Goal: Information Seeking & Learning: Learn about a topic

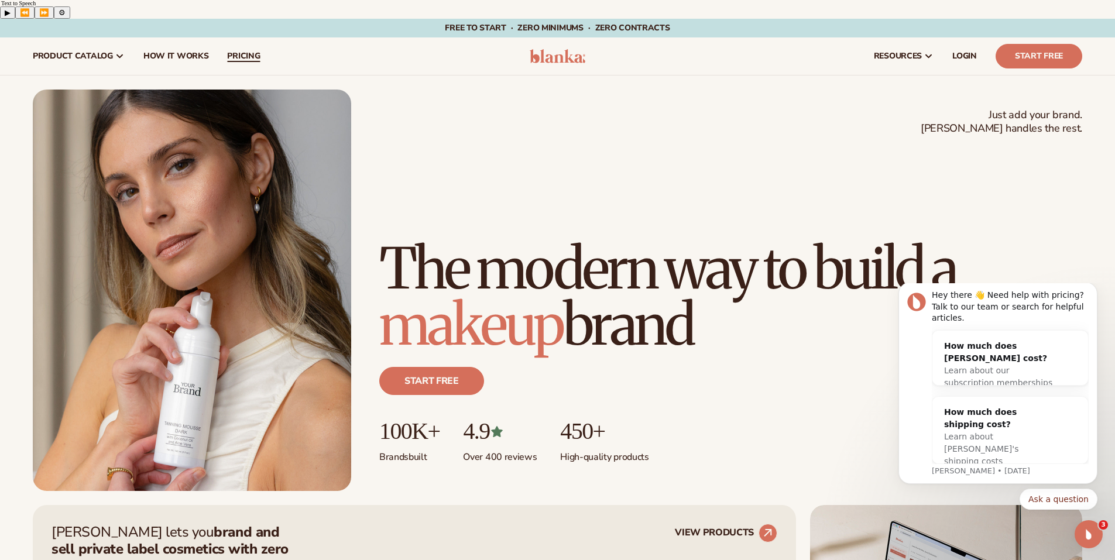
click at [248, 52] on span "pricing" at bounding box center [243, 56] width 33 height 9
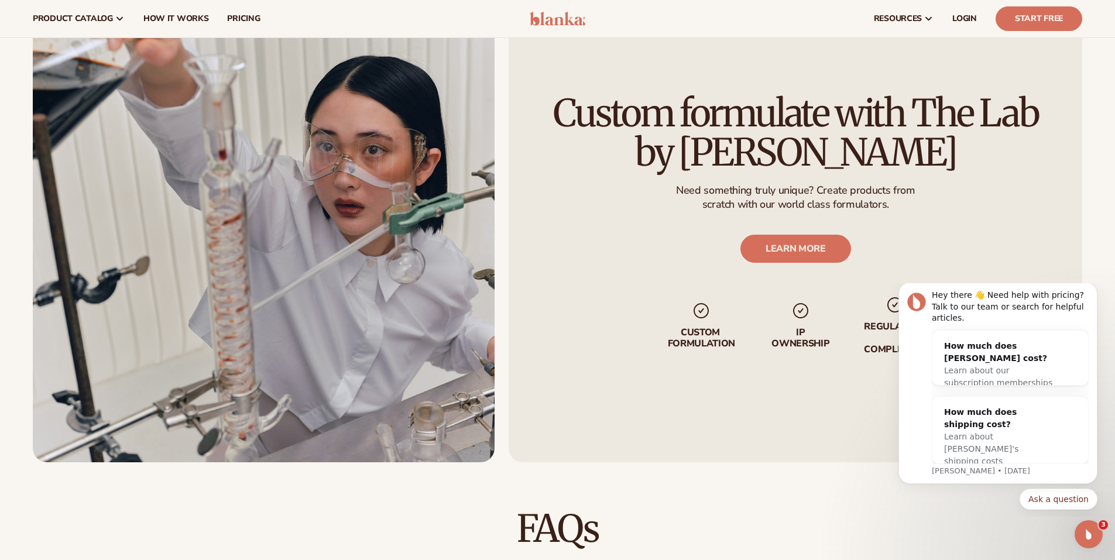
scroll to position [1395, 0]
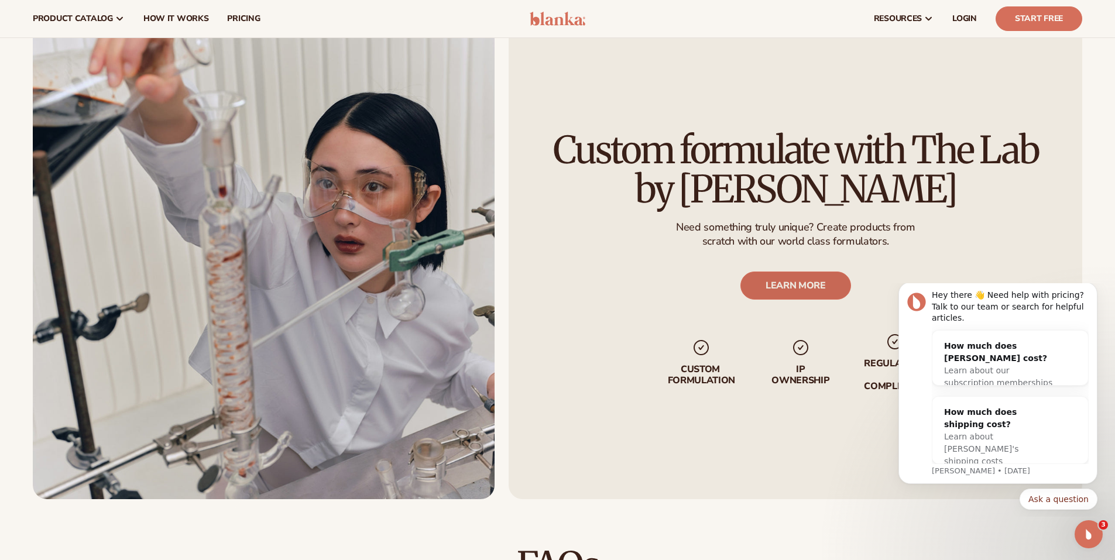
click at [793, 272] on link "LEARN MORE" at bounding box center [795, 286] width 111 height 28
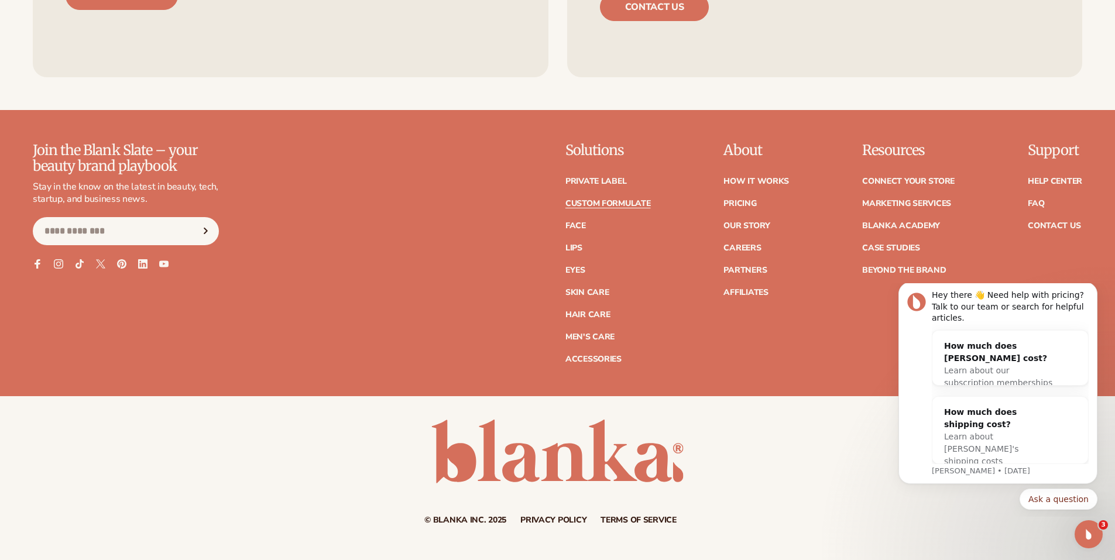
scroll to position [1782, 0]
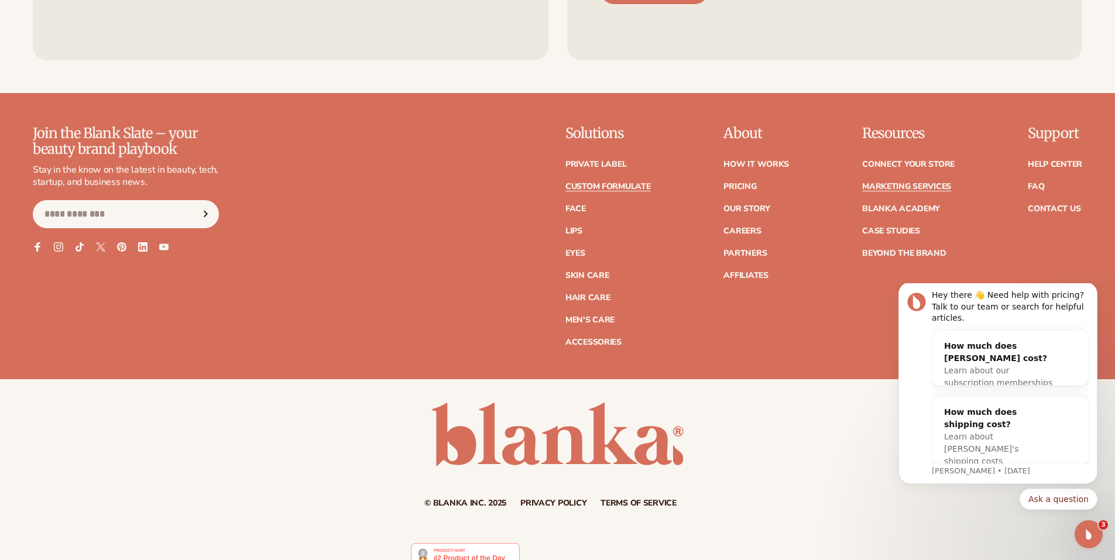
click at [934, 183] on link "Marketing services" at bounding box center [906, 187] width 89 height 8
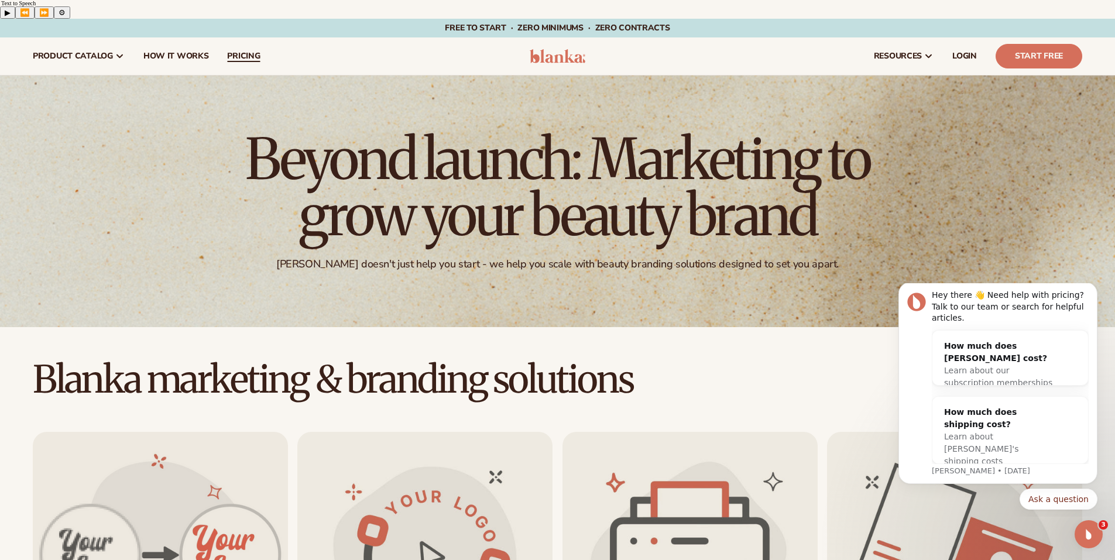
click at [246, 52] on span "pricing" at bounding box center [243, 56] width 33 height 9
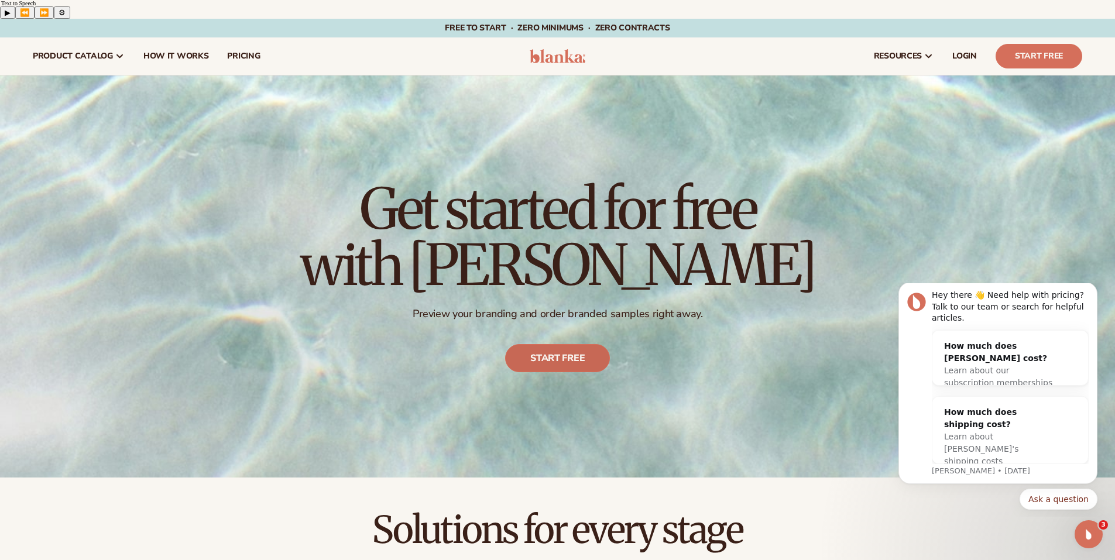
click at [550, 344] on link "Start free" at bounding box center [557, 358] width 105 height 28
click at [1094, 289] on icon "Dismiss notification" at bounding box center [1094, 286] width 6 height 6
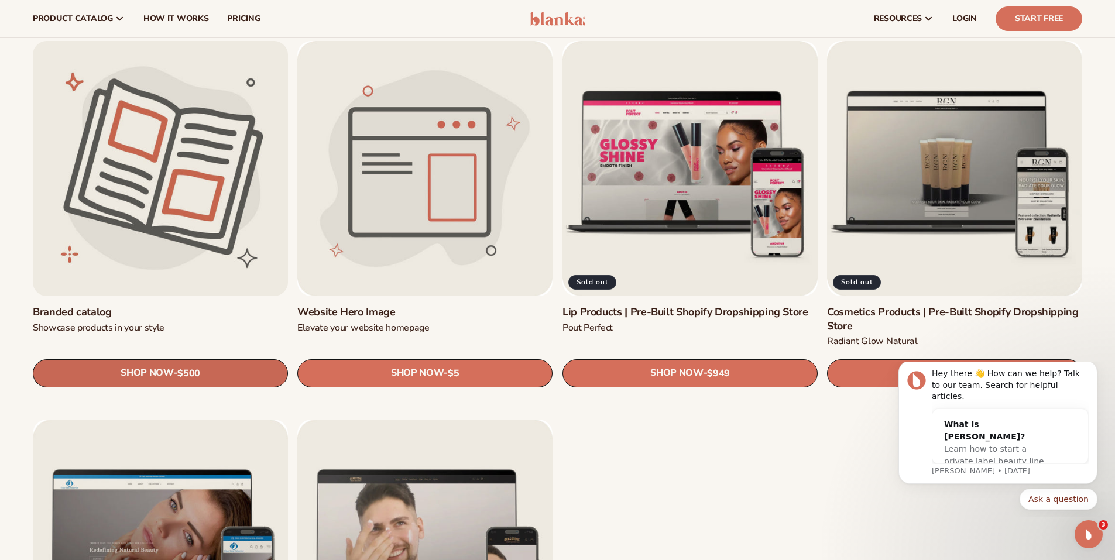
scroll to position [1421, 0]
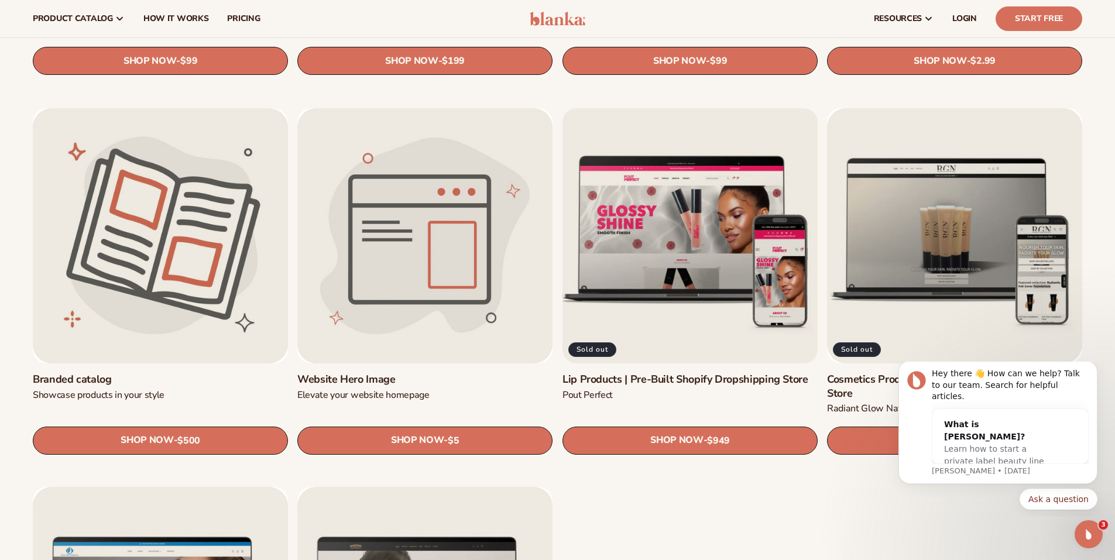
click at [673, 373] on link "Lip Products | Pre-Built Shopify Dropshipping Store" at bounding box center [690, 379] width 255 height 13
